Goal: Transaction & Acquisition: Book appointment/travel/reservation

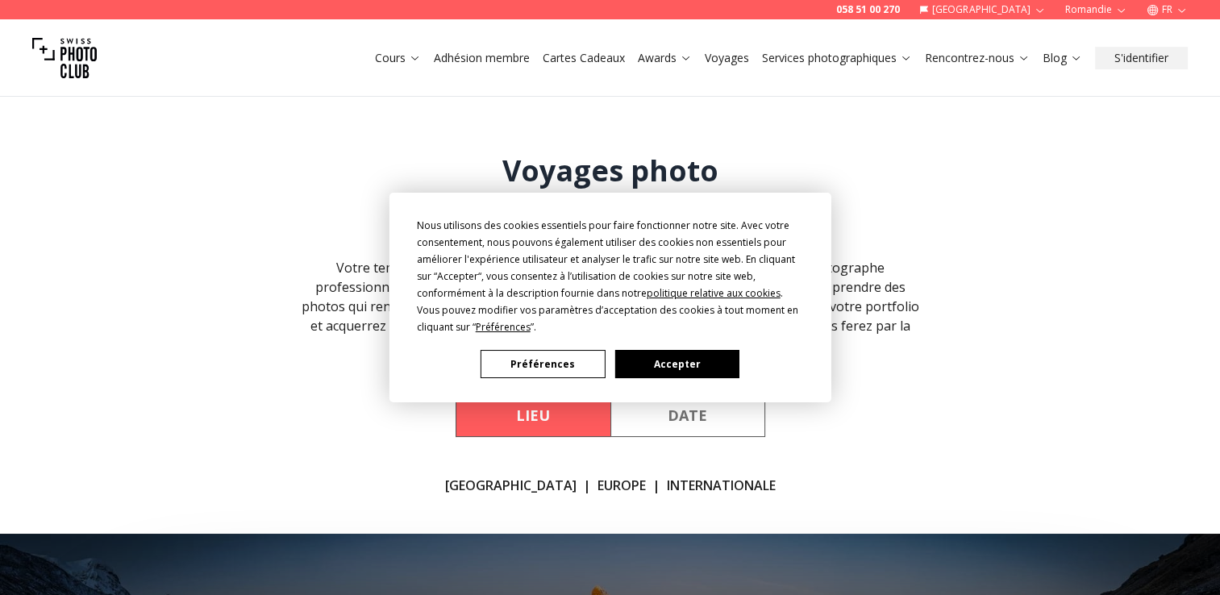
click at [683, 353] on button "Accepter" at bounding box center [676, 364] width 124 height 28
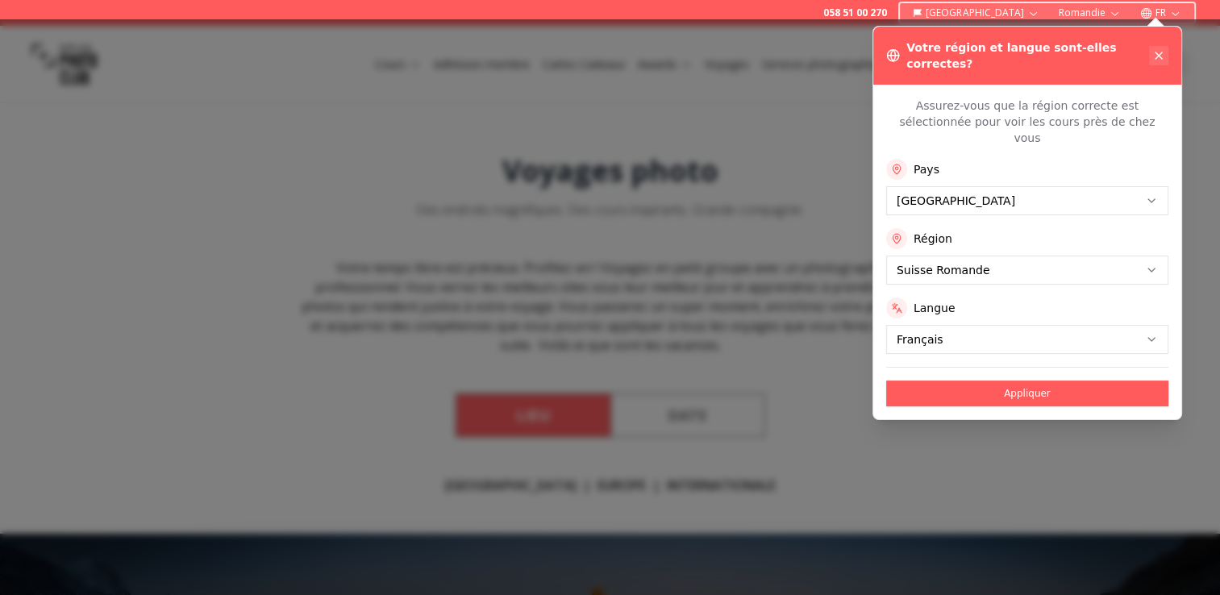
click at [1158, 52] on icon at bounding box center [1158, 55] width 6 height 6
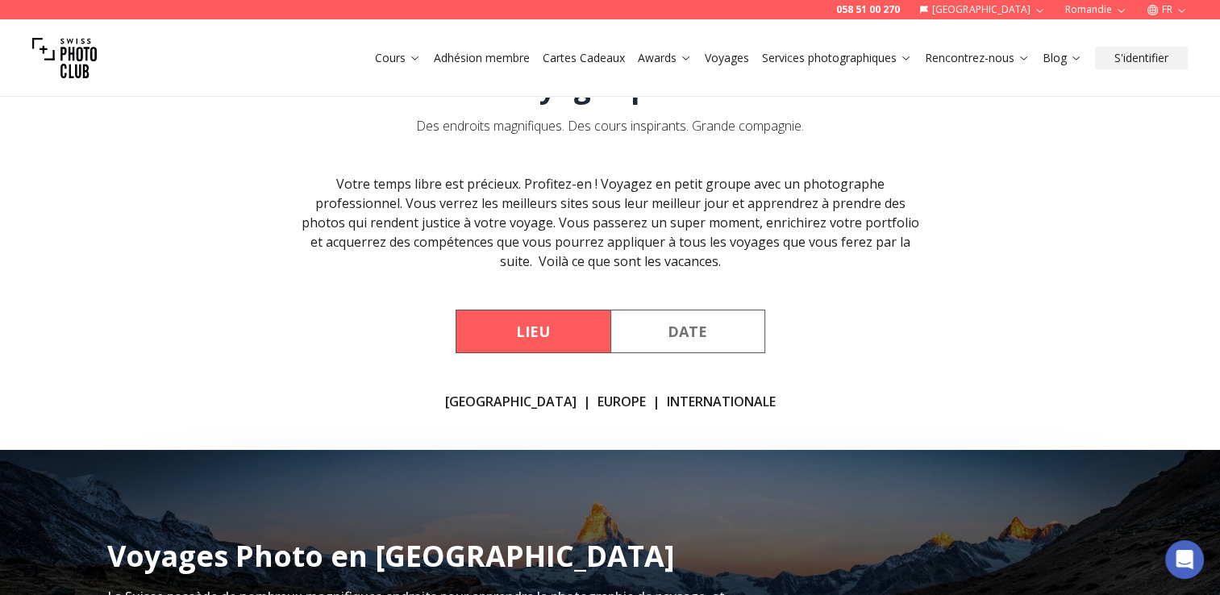
scroll to position [161, 0]
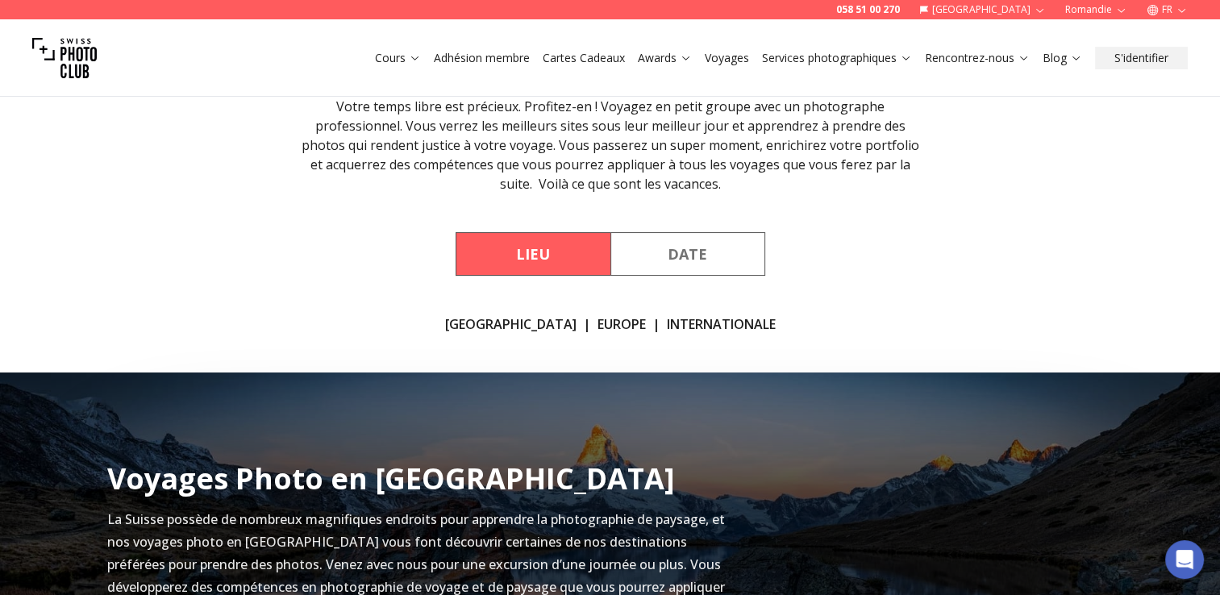
click at [538, 256] on button "Lieu" at bounding box center [532, 254] width 155 height 44
click at [696, 253] on button "Date" at bounding box center [687, 254] width 155 height 44
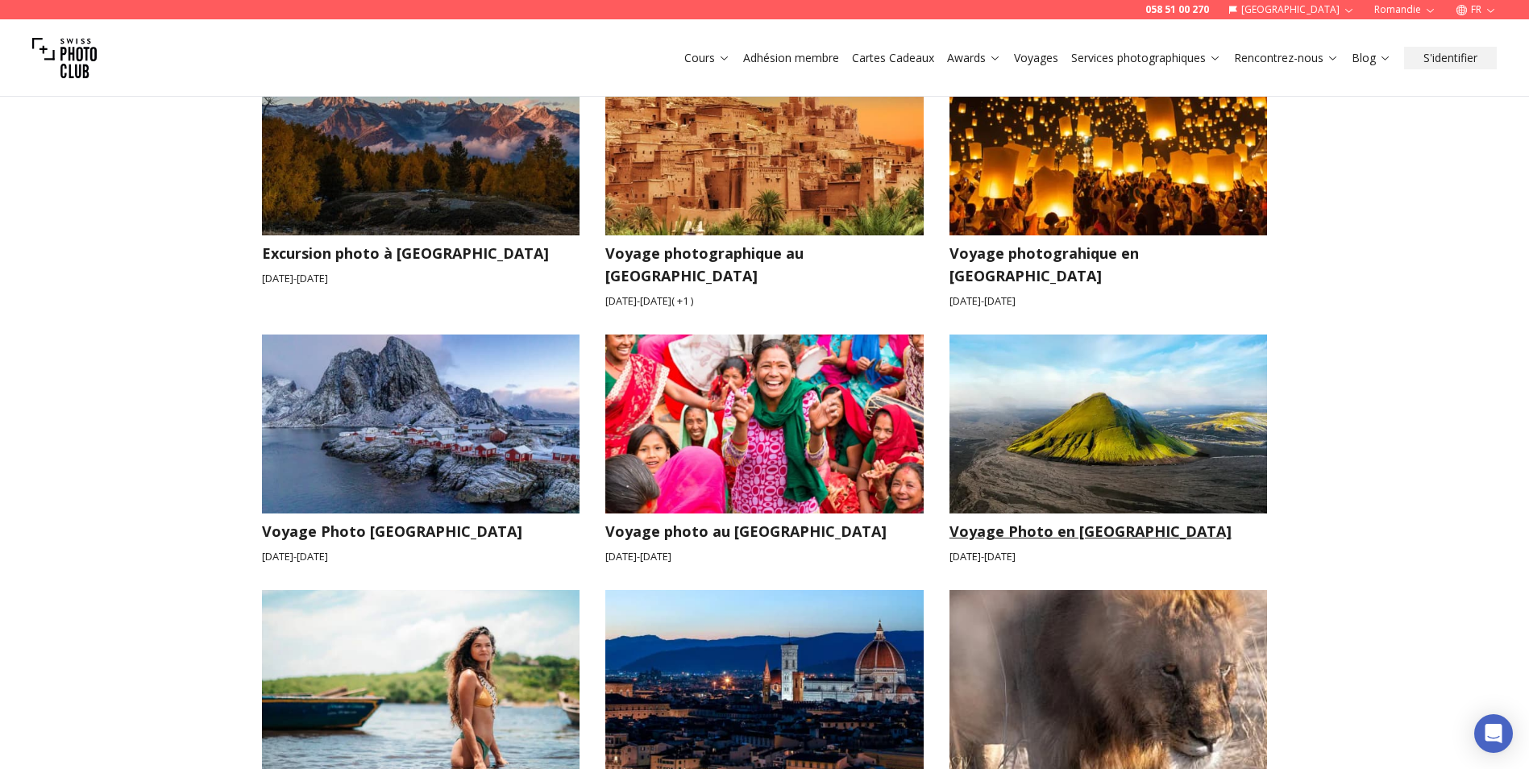
scroll to position [484, 0]
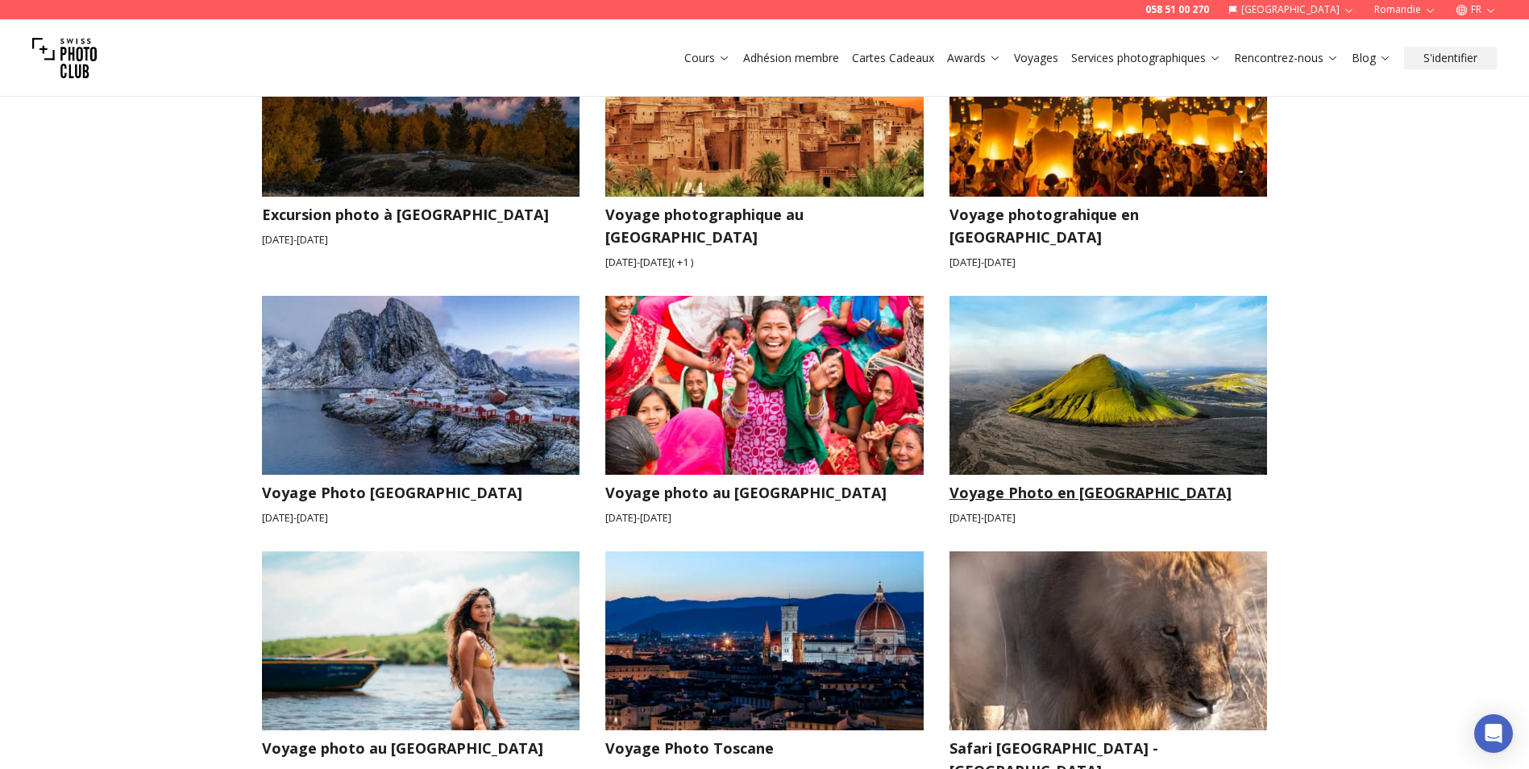
click at [1053, 481] on h3 "Voyage Photo en [GEOGRAPHIC_DATA]" at bounding box center [1109, 492] width 318 height 23
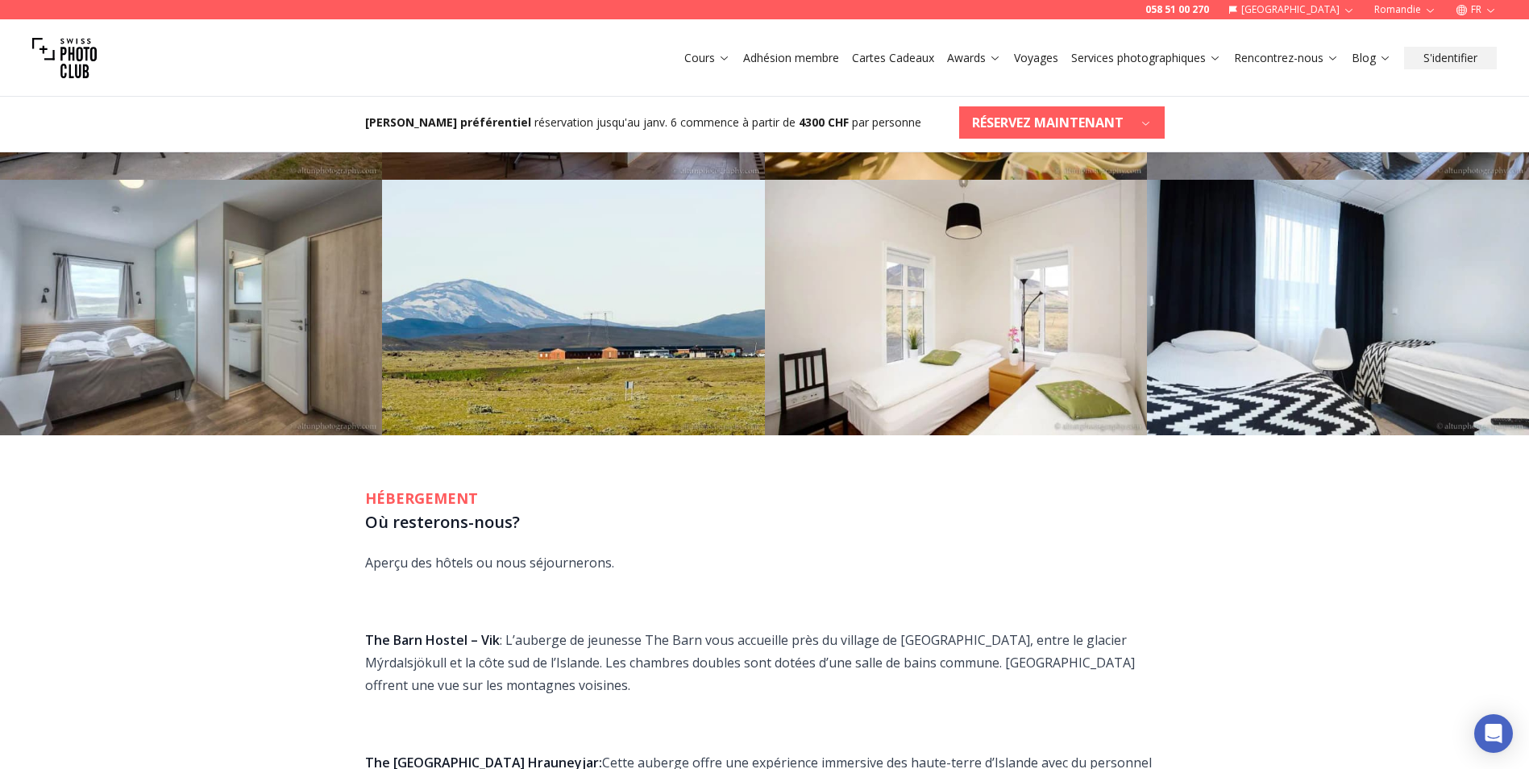
scroll to position [2418, 0]
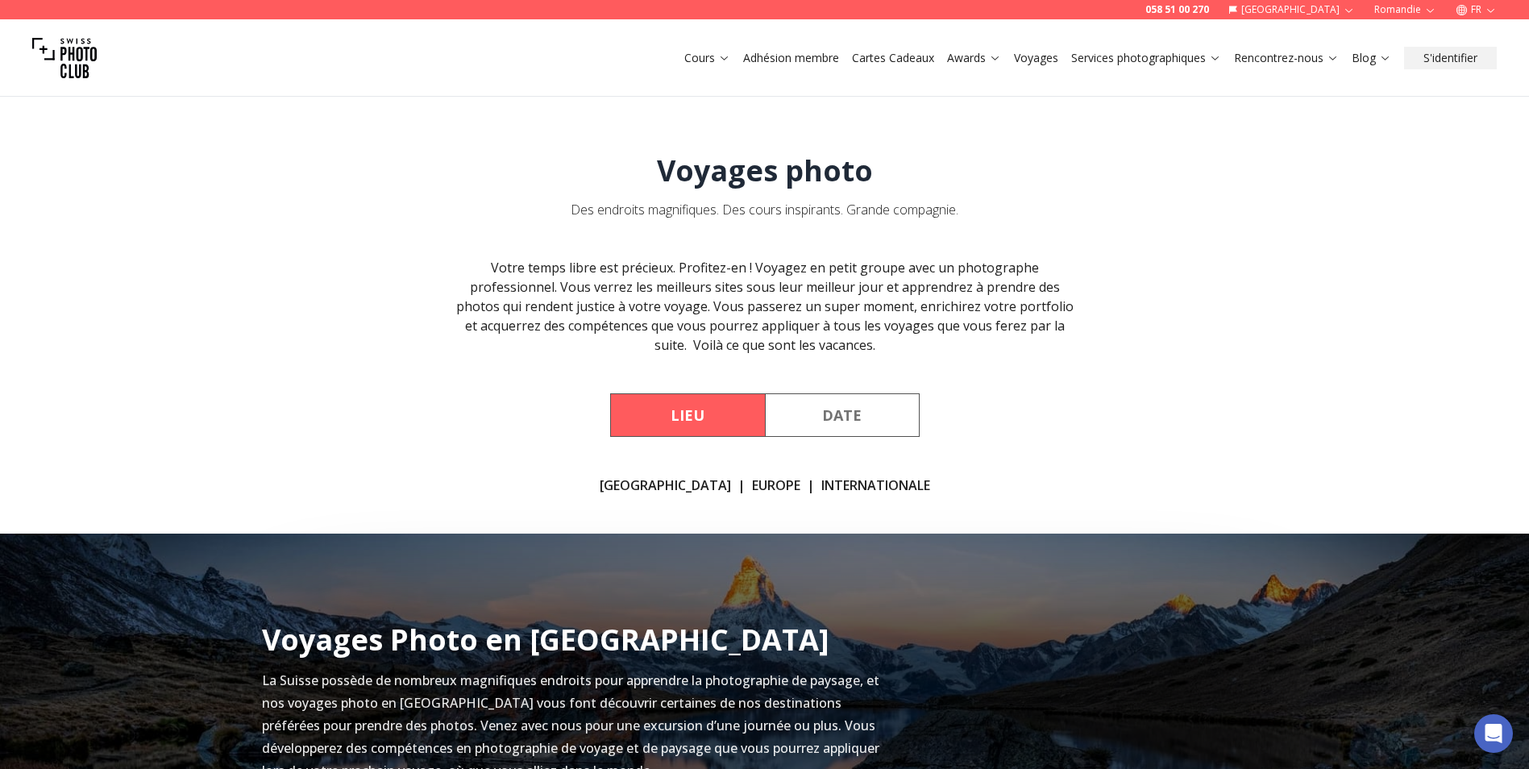
click at [834, 418] on button "Date" at bounding box center [842, 415] width 155 height 44
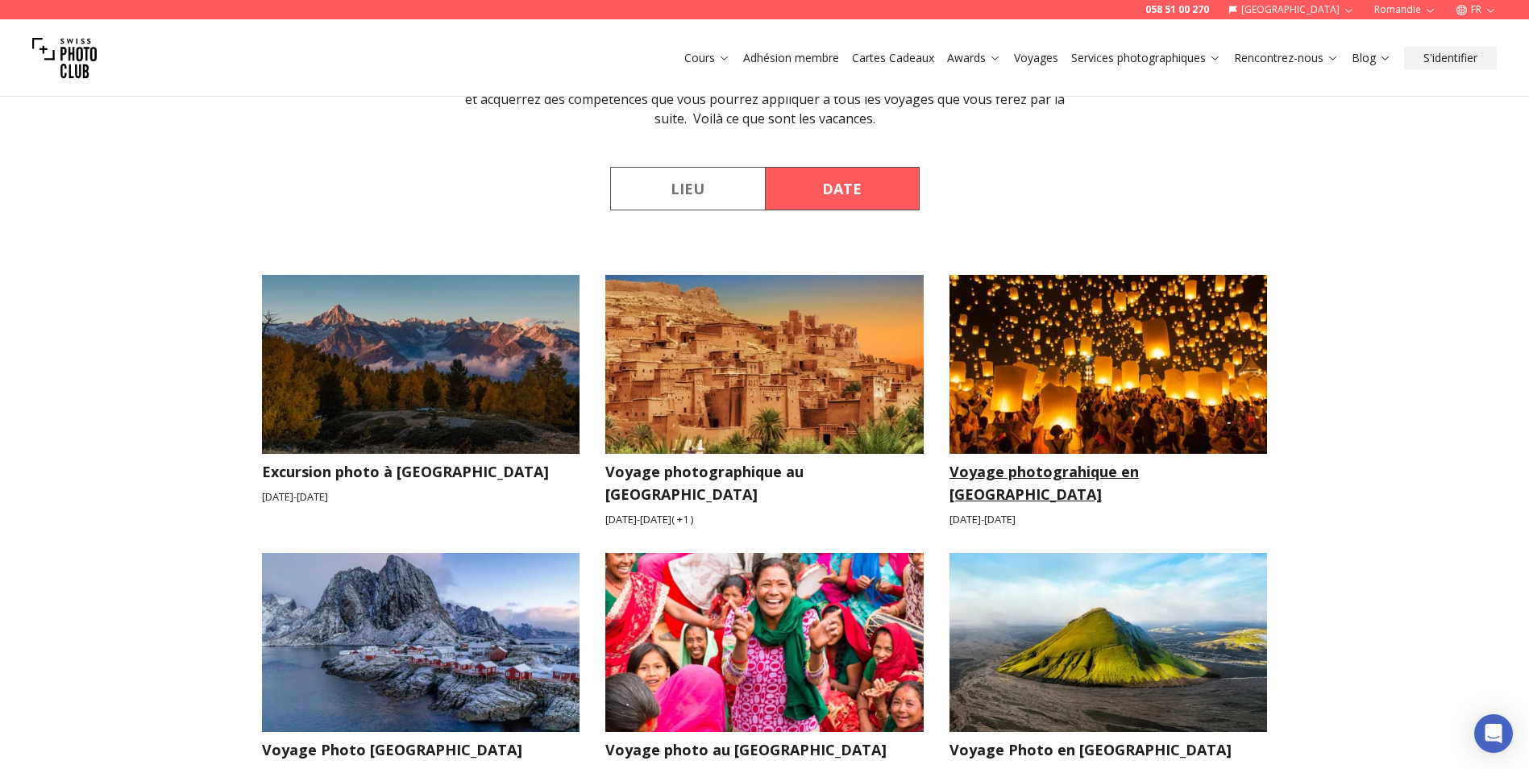
scroll to position [242, 0]
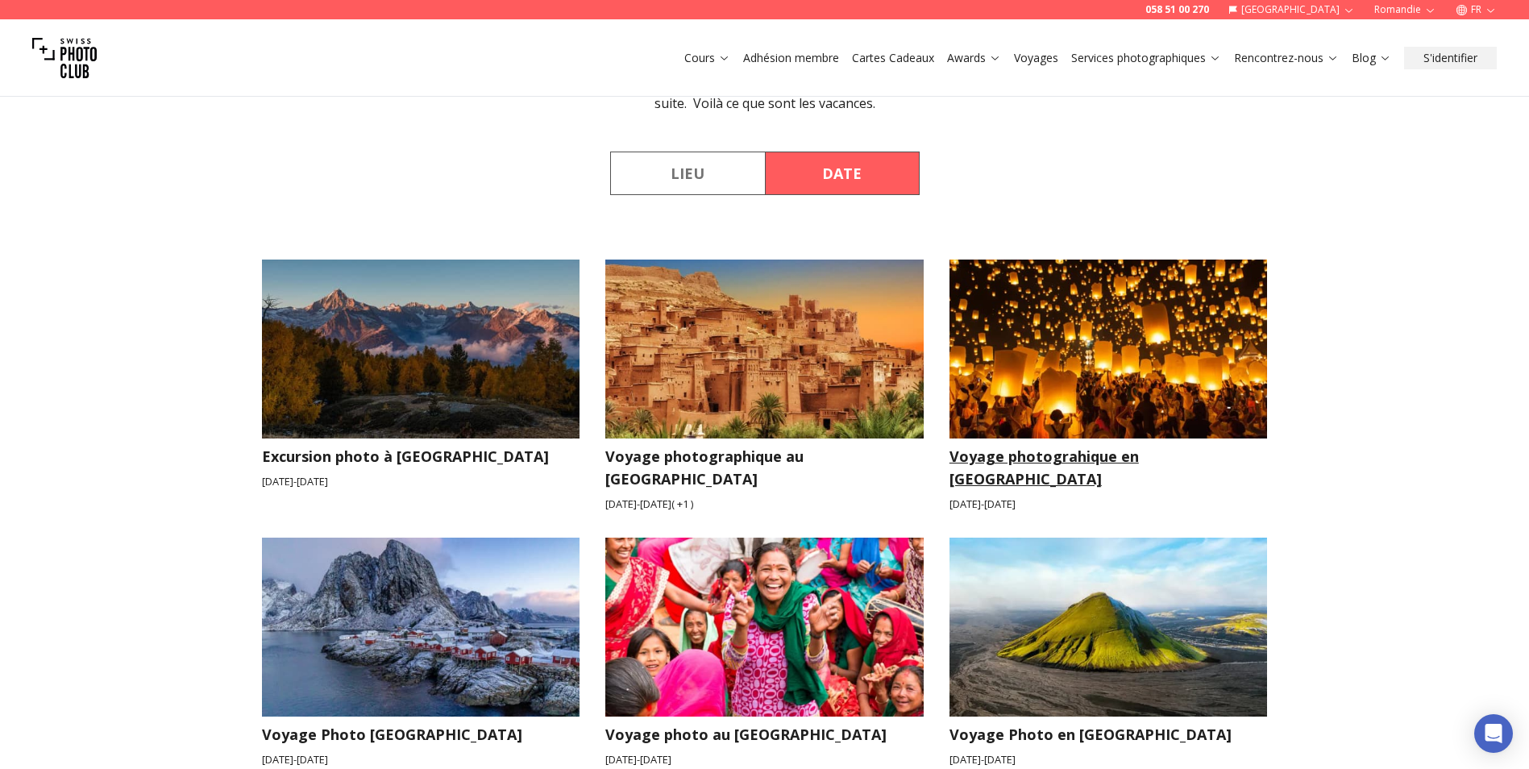
click at [1091, 453] on h3 "Voyage photograhique en [GEOGRAPHIC_DATA]" at bounding box center [1109, 467] width 318 height 45
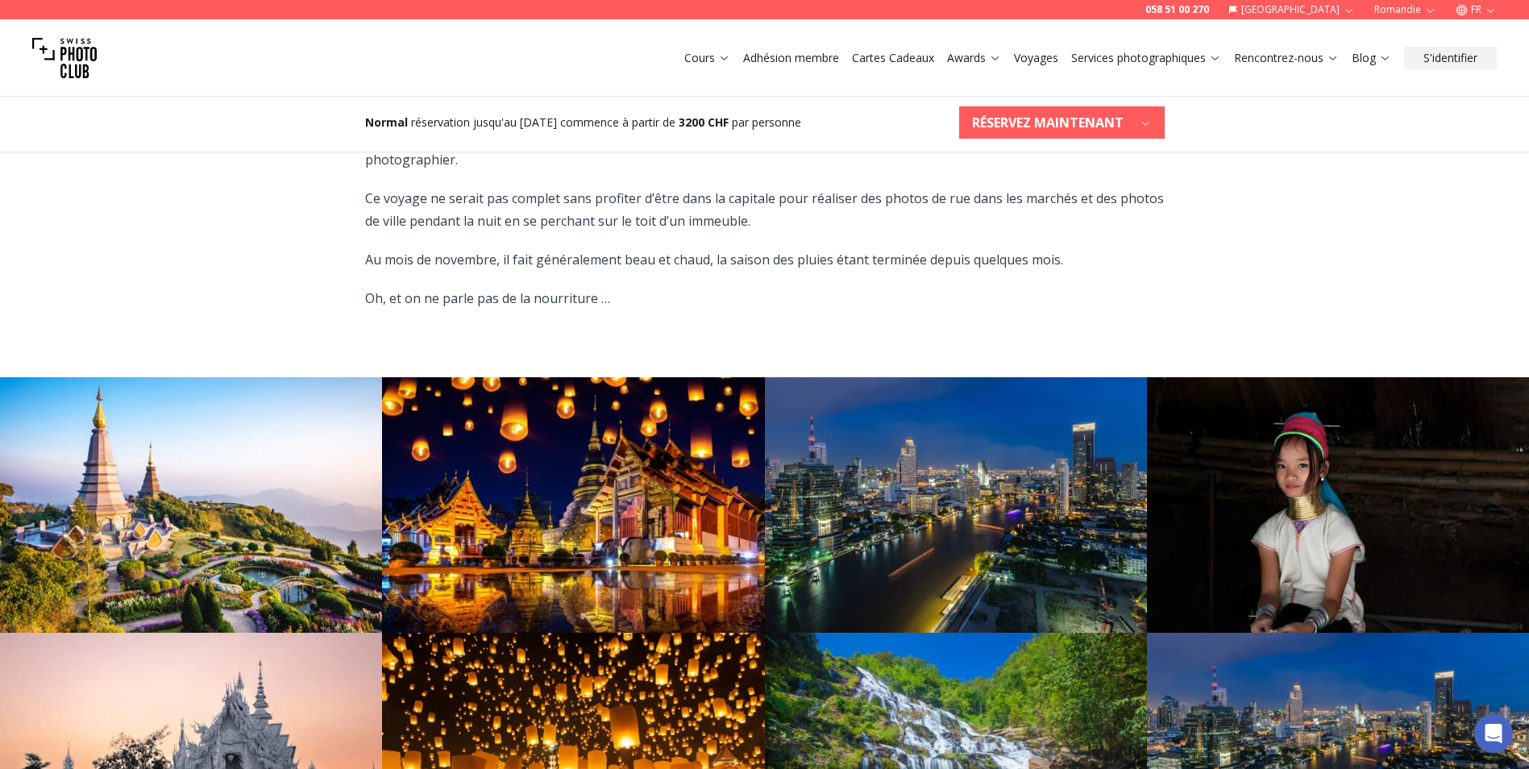
scroll to position [967, 0]
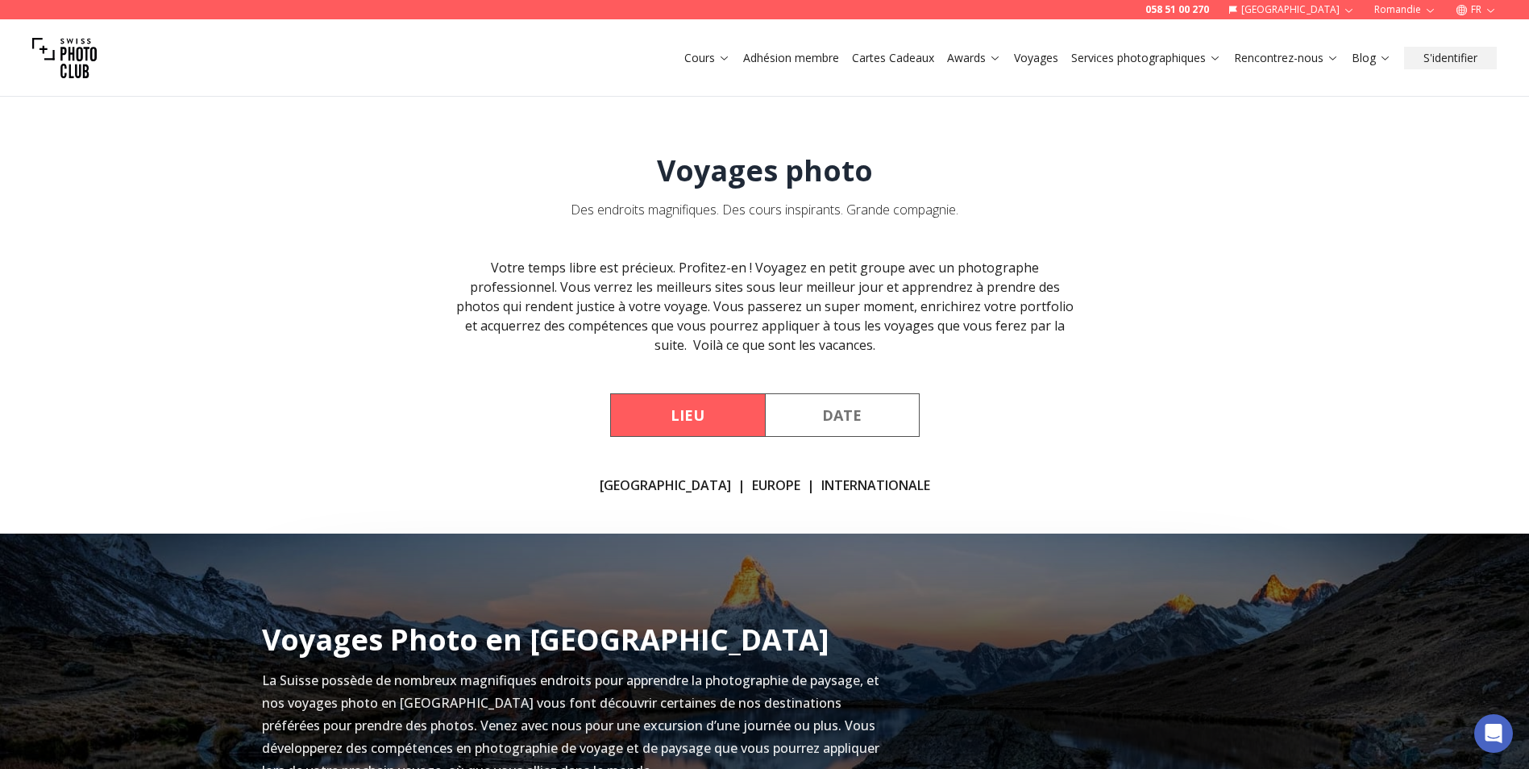
click at [810, 414] on button "Date" at bounding box center [842, 415] width 155 height 44
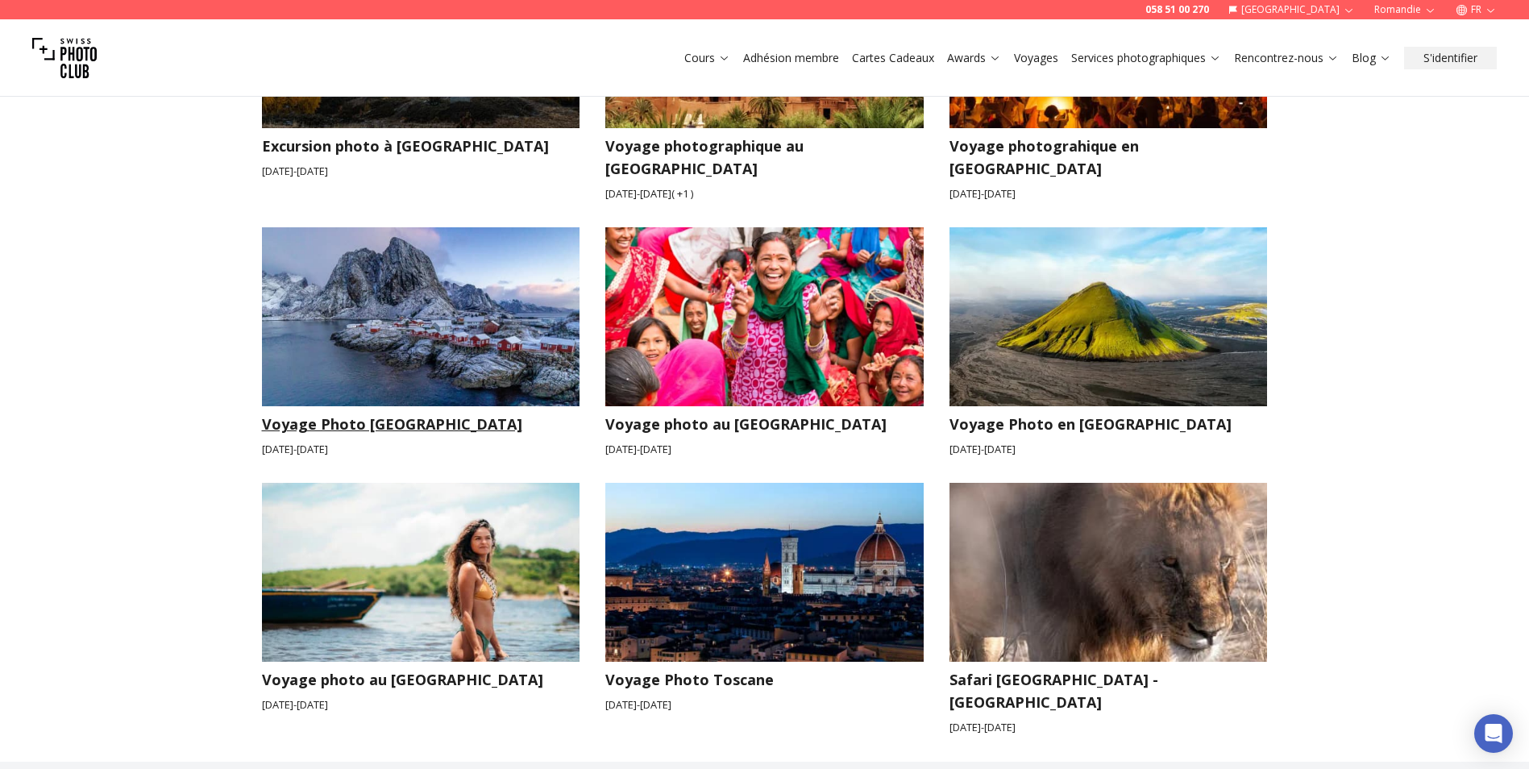
scroll to position [564, 0]
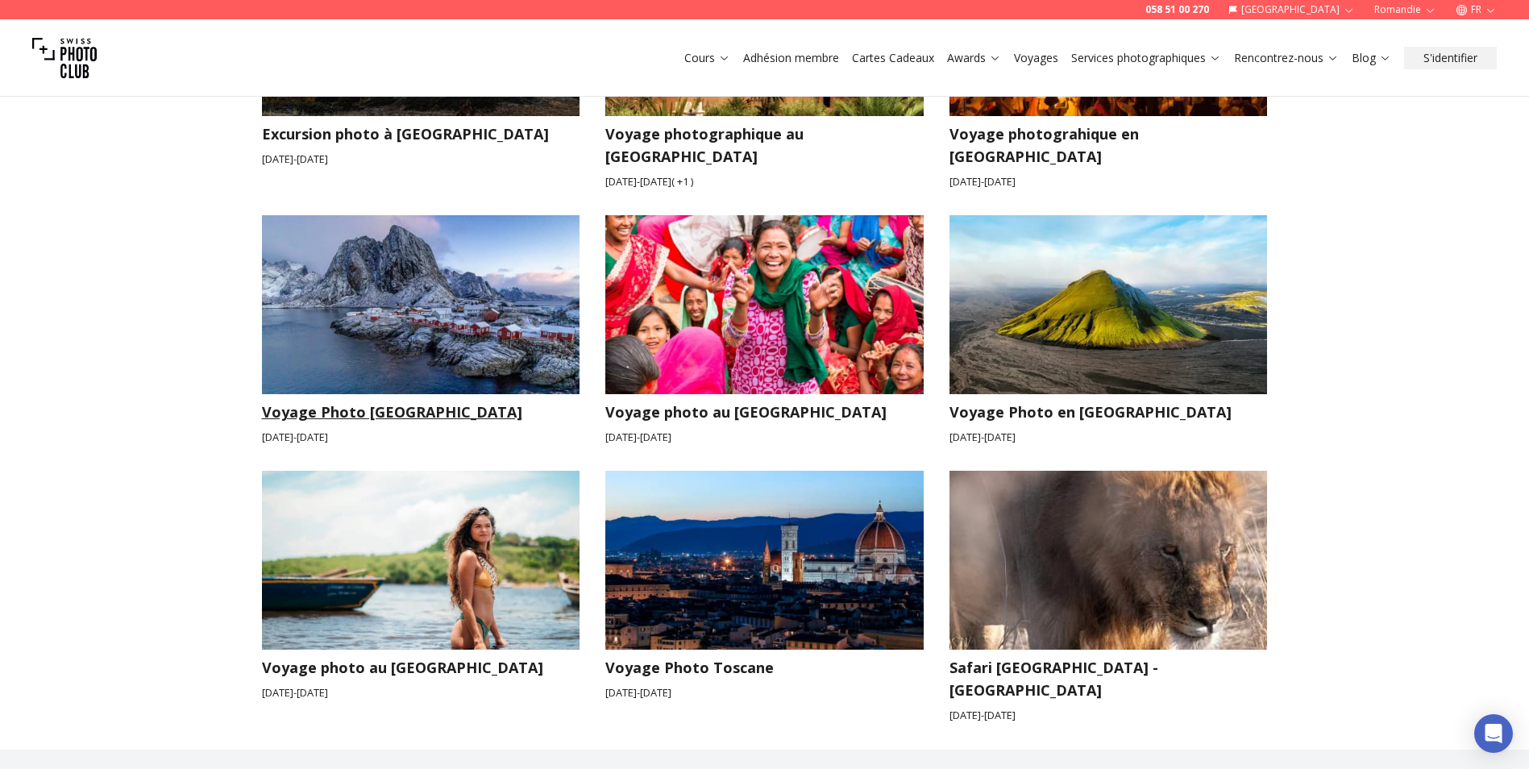
click at [518, 326] on img at bounding box center [421, 304] width 318 height 179
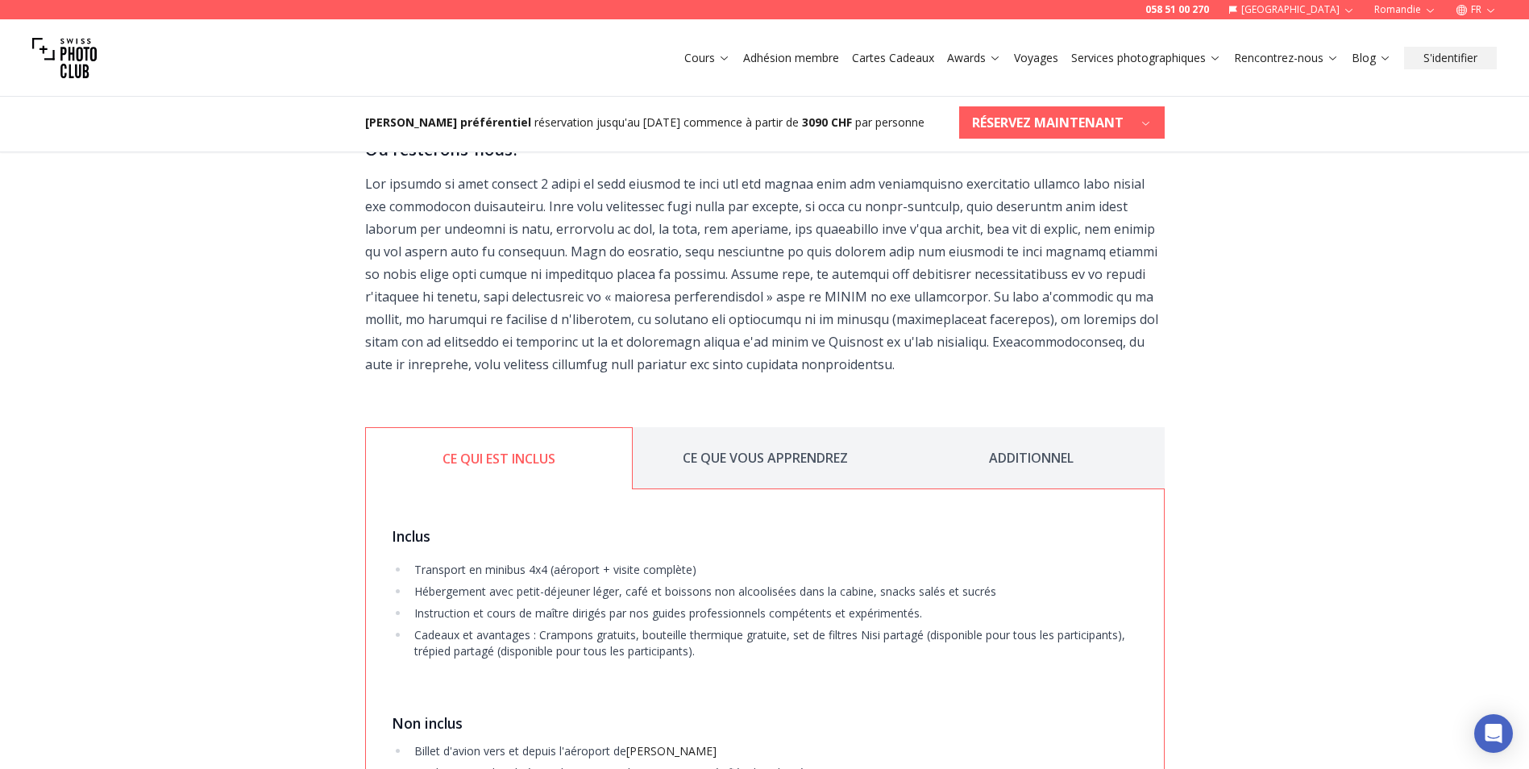
scroll to position [2418, 0]
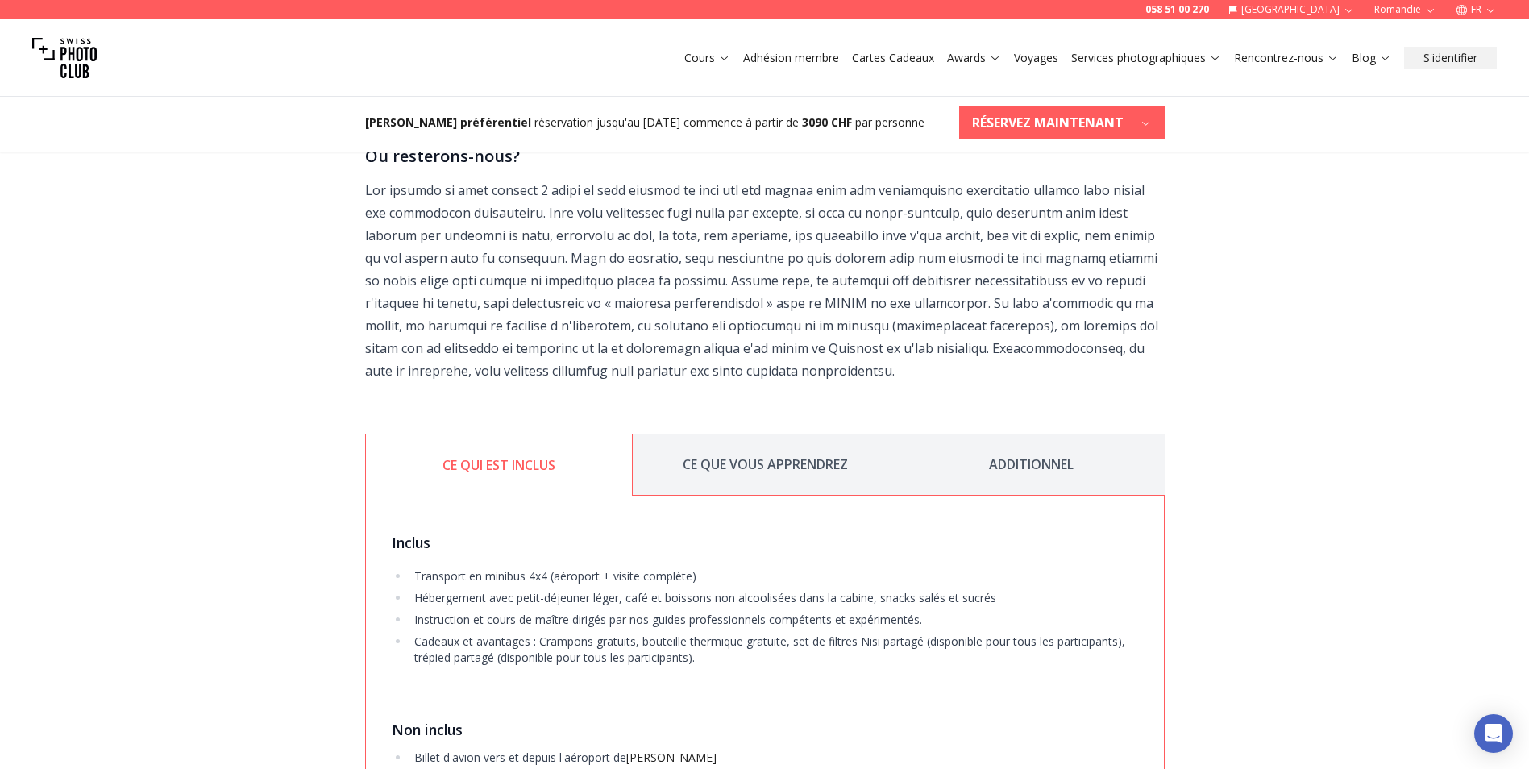
click at [763, 446] on button "CE QUE VOUS APPRENDREZ" at bounding box center [766, 465] width 266 height 62
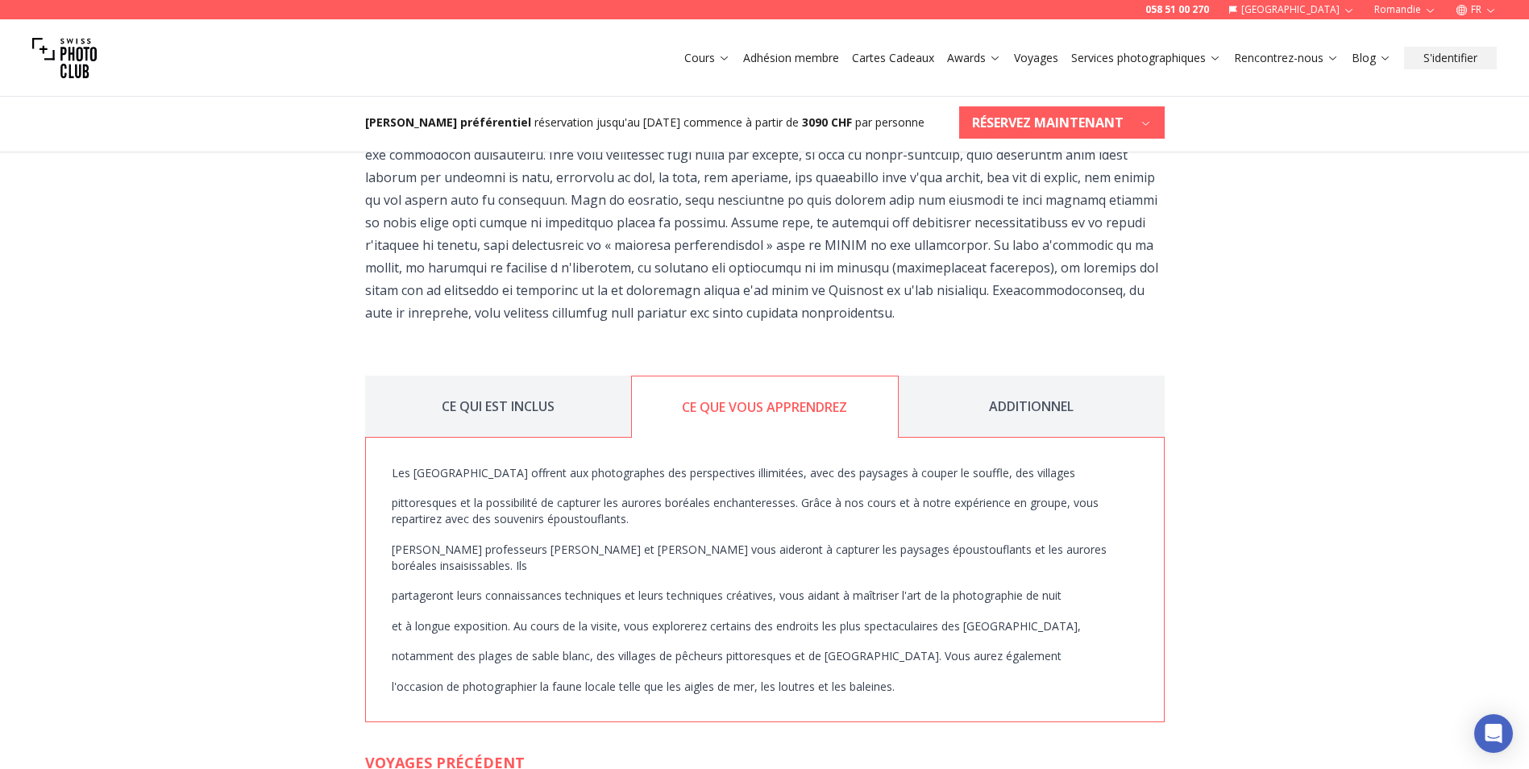
scroll to position [2580, 0]
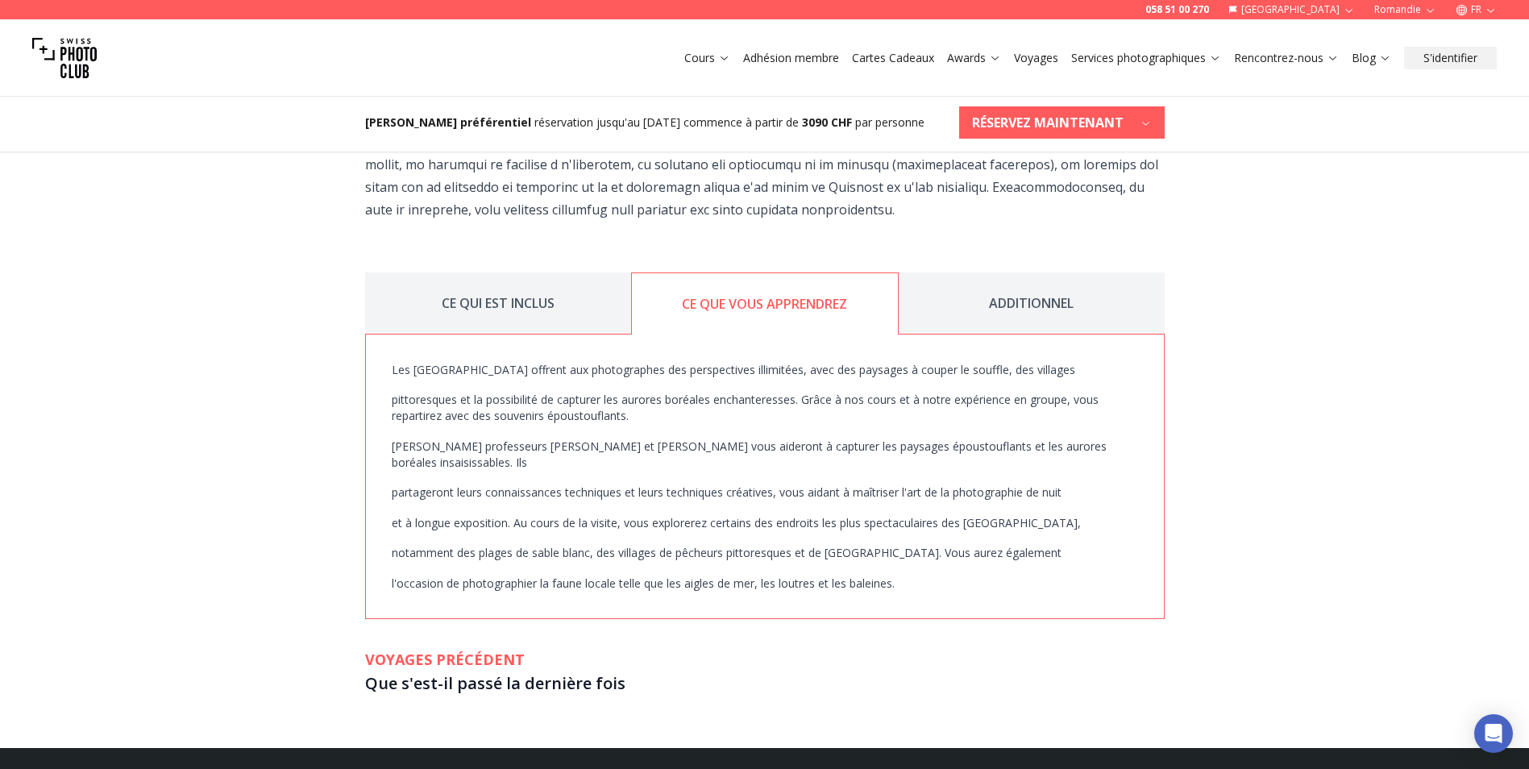
click at [1040, 289] on button "ADDITIONNEL" at bounding box center [1032, 303] width 266 height 62
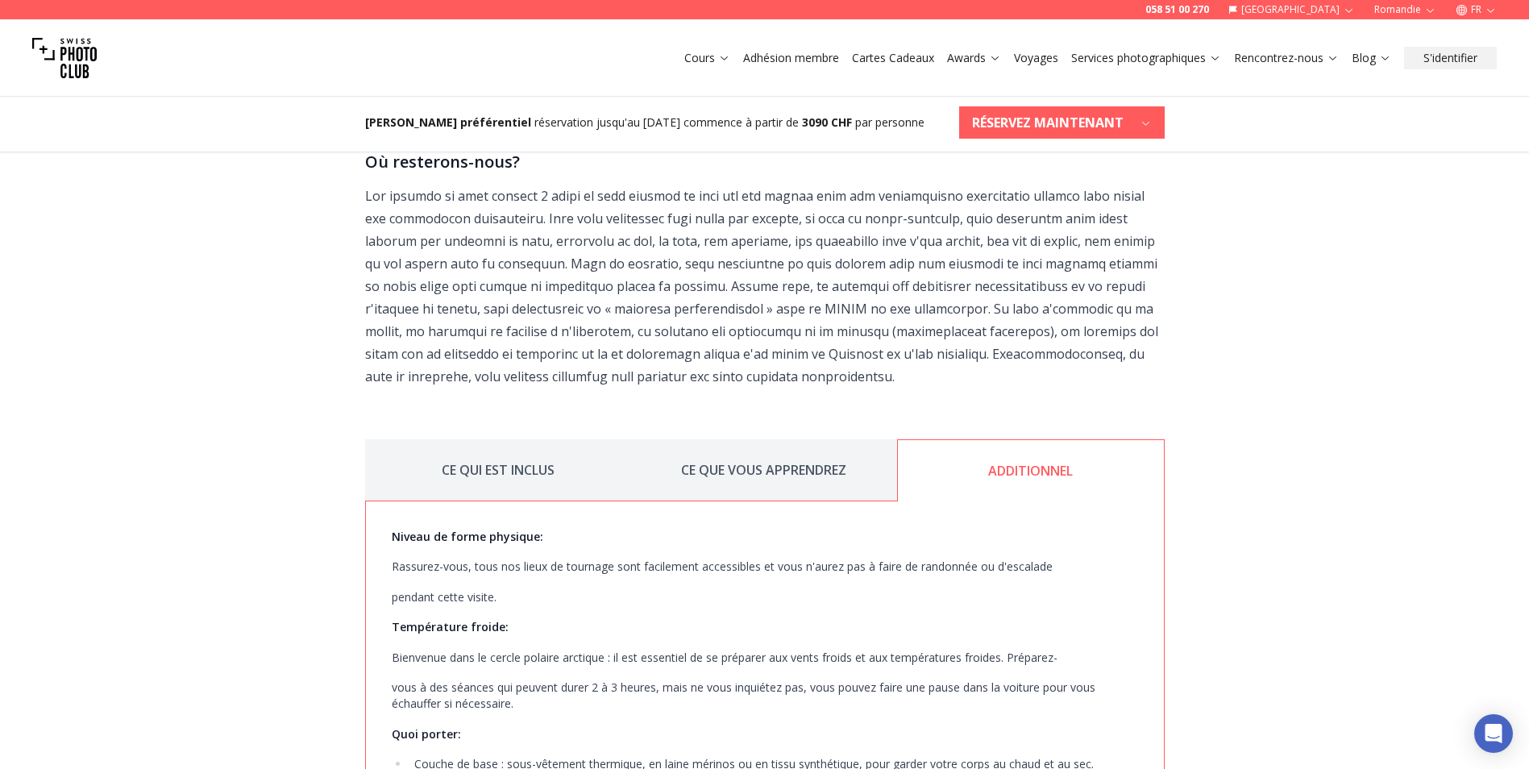
scroll to position [2257, 0]
